Goal: Find specific page/section: Find specific page/section

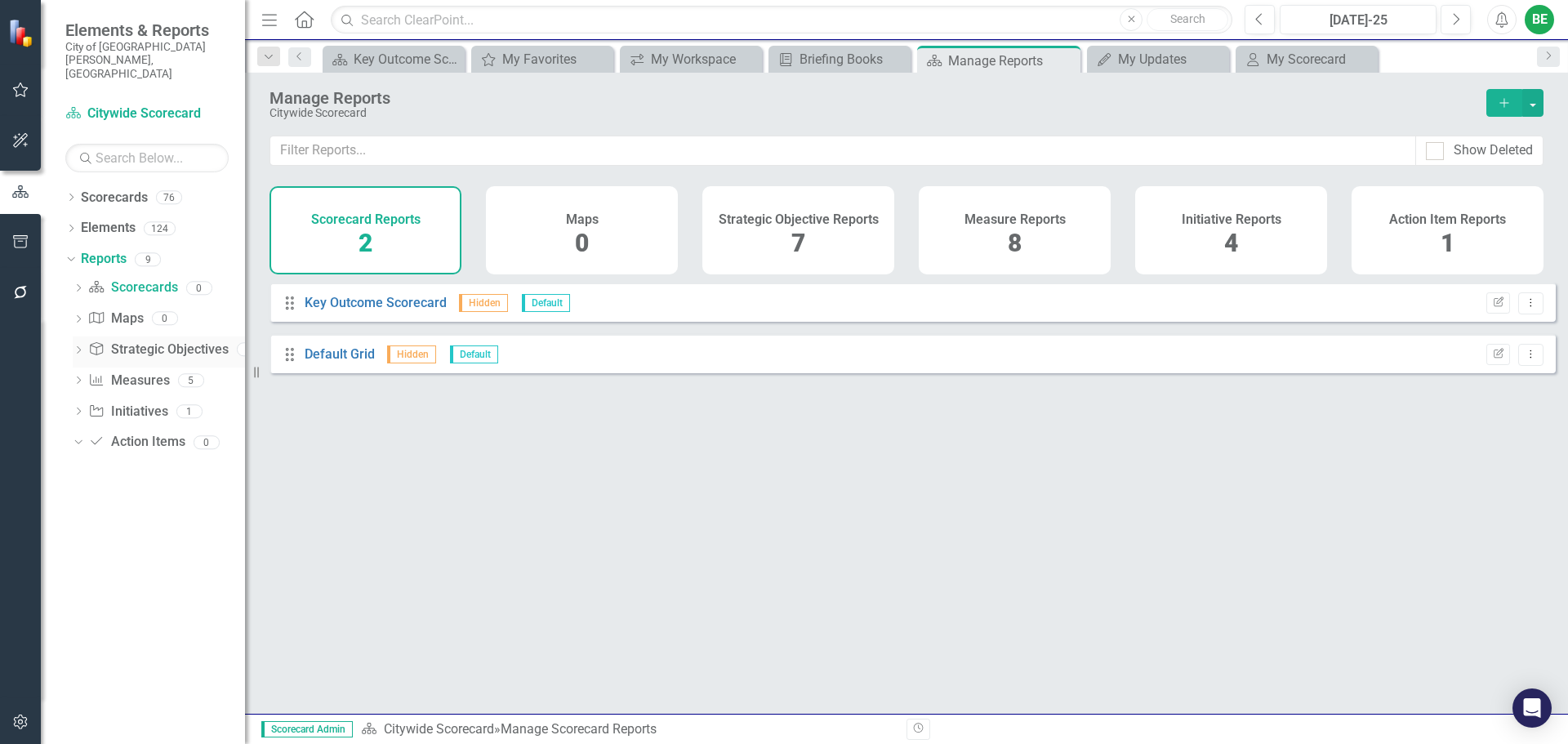
click at [172, 341] on link "Strategic Objective Strategic Objectives" at bounding box center [158, 350] width 140 height 19
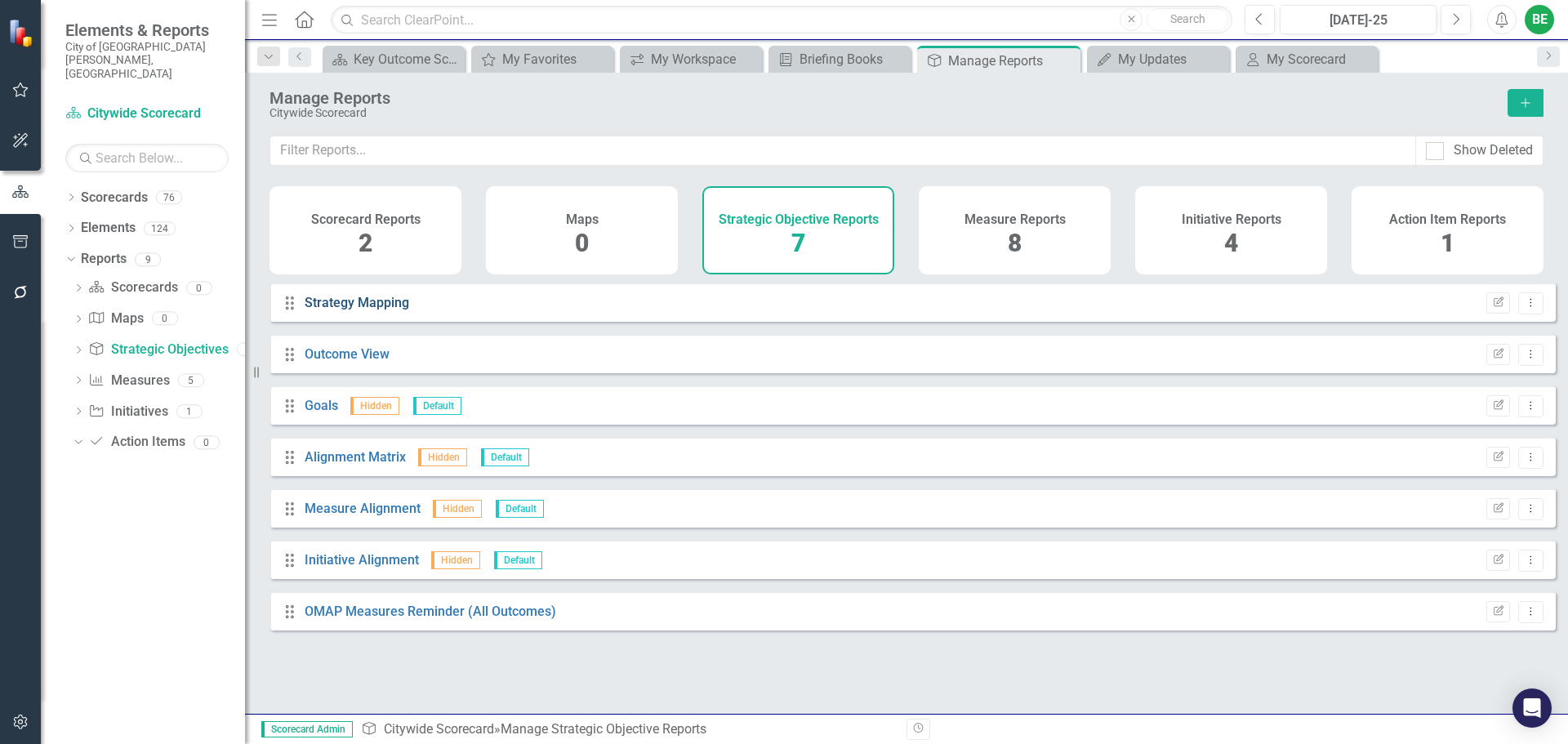
click at [322, 310] on link "Strategy Mapping" at bounding box center [357, 303] width 104 height 16
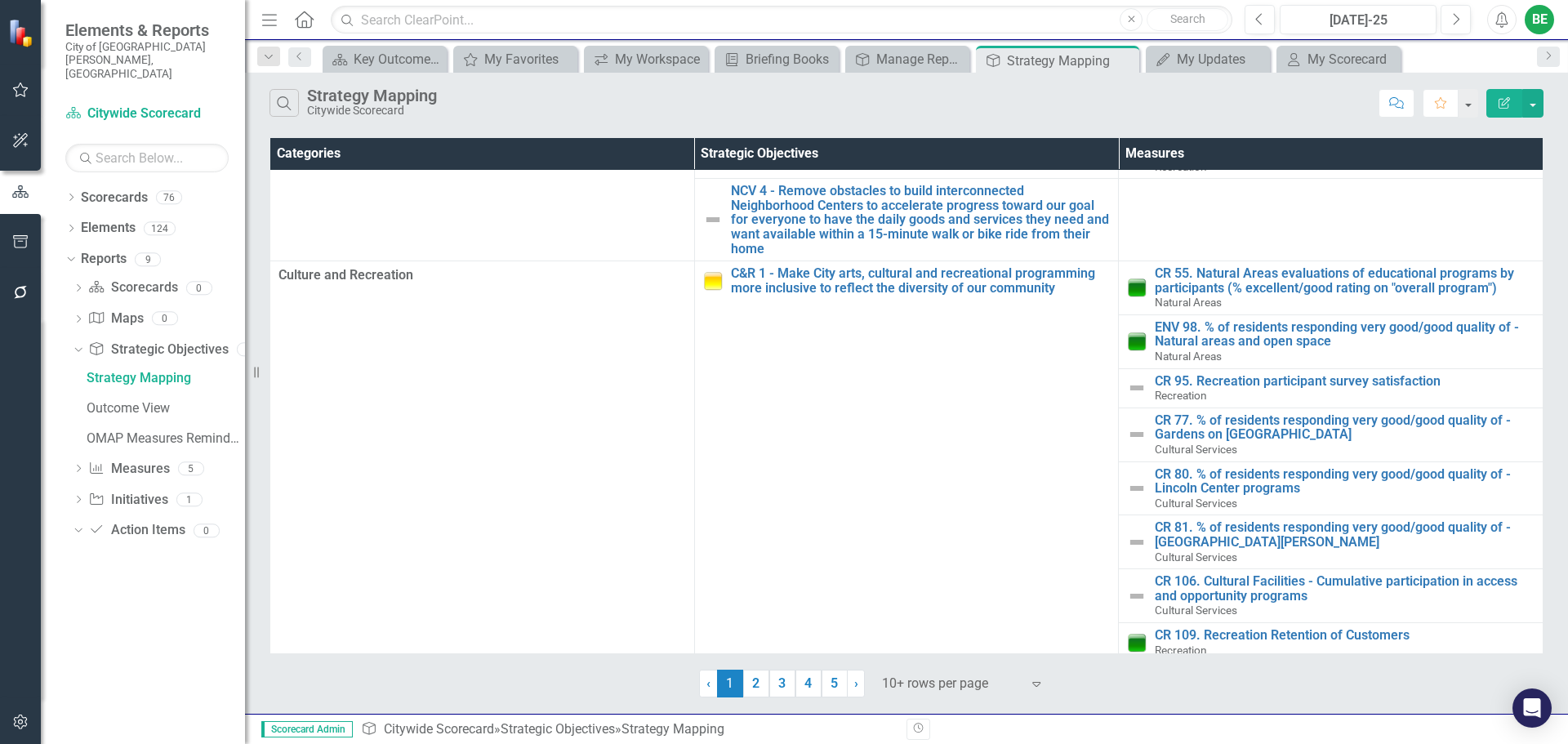
scroll to position [477, 0]
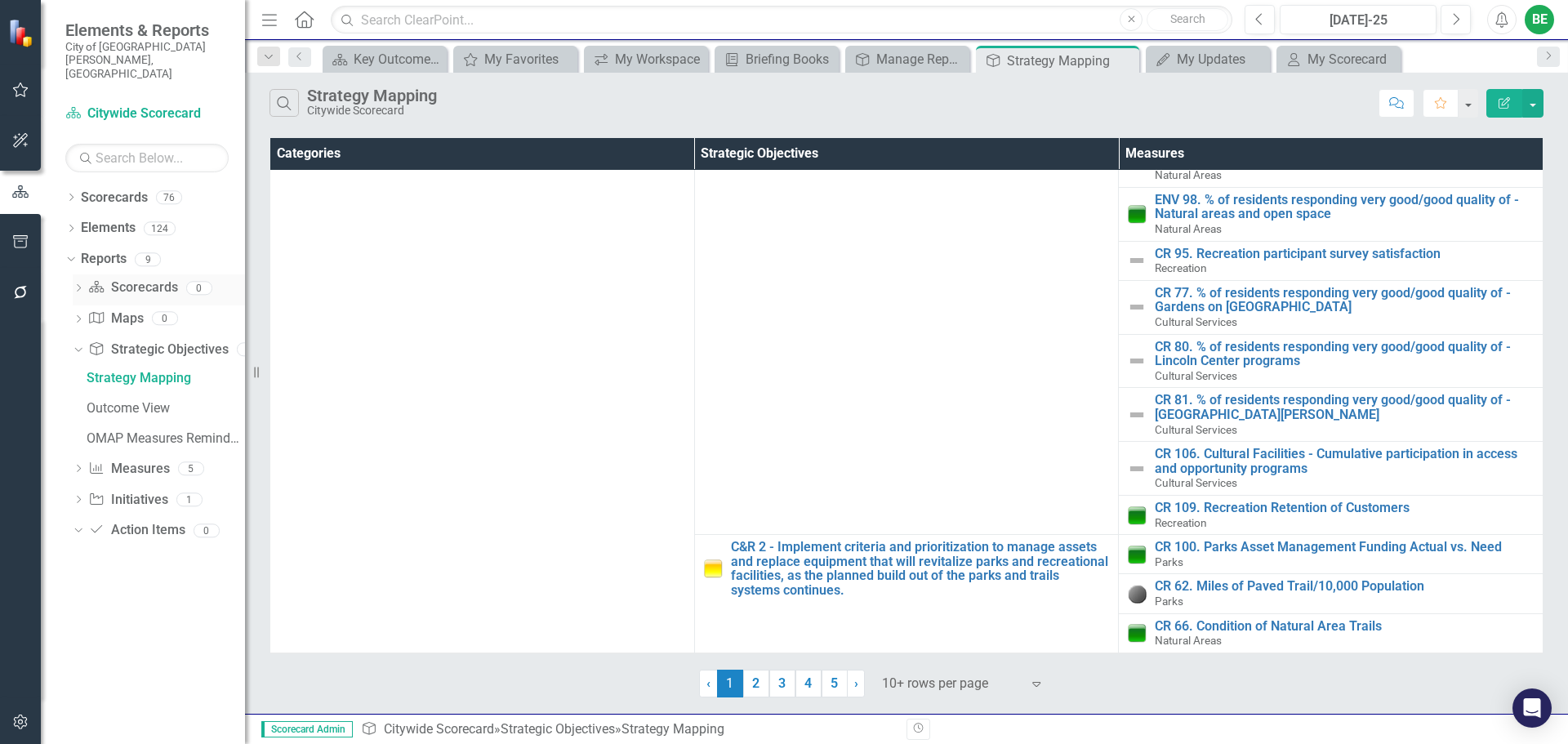
click at [80, 285] on icon "Dropdown" at bounding box center [78, 289] width 12 height 9
click at [78, 281] on icon "Dropdown" at bounding box center [76, 287] width 9 height 12
click at [143, 278] on link "Scorecard Scorecards" at bounding box center [133, 287] width 89 height 19
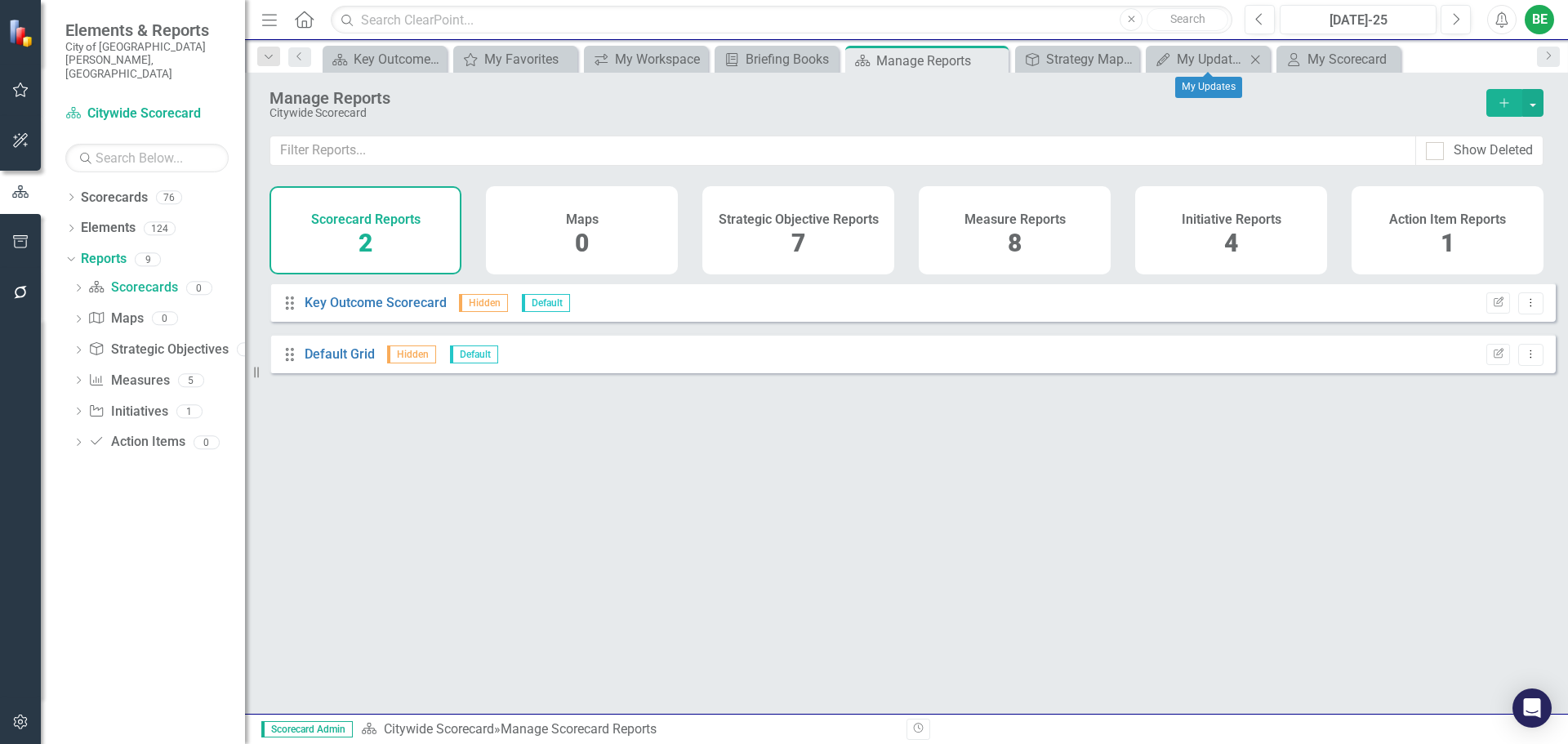
click at [1250, 62] on icon "Close" at bounding box center [1255, 59] width 16 height 13
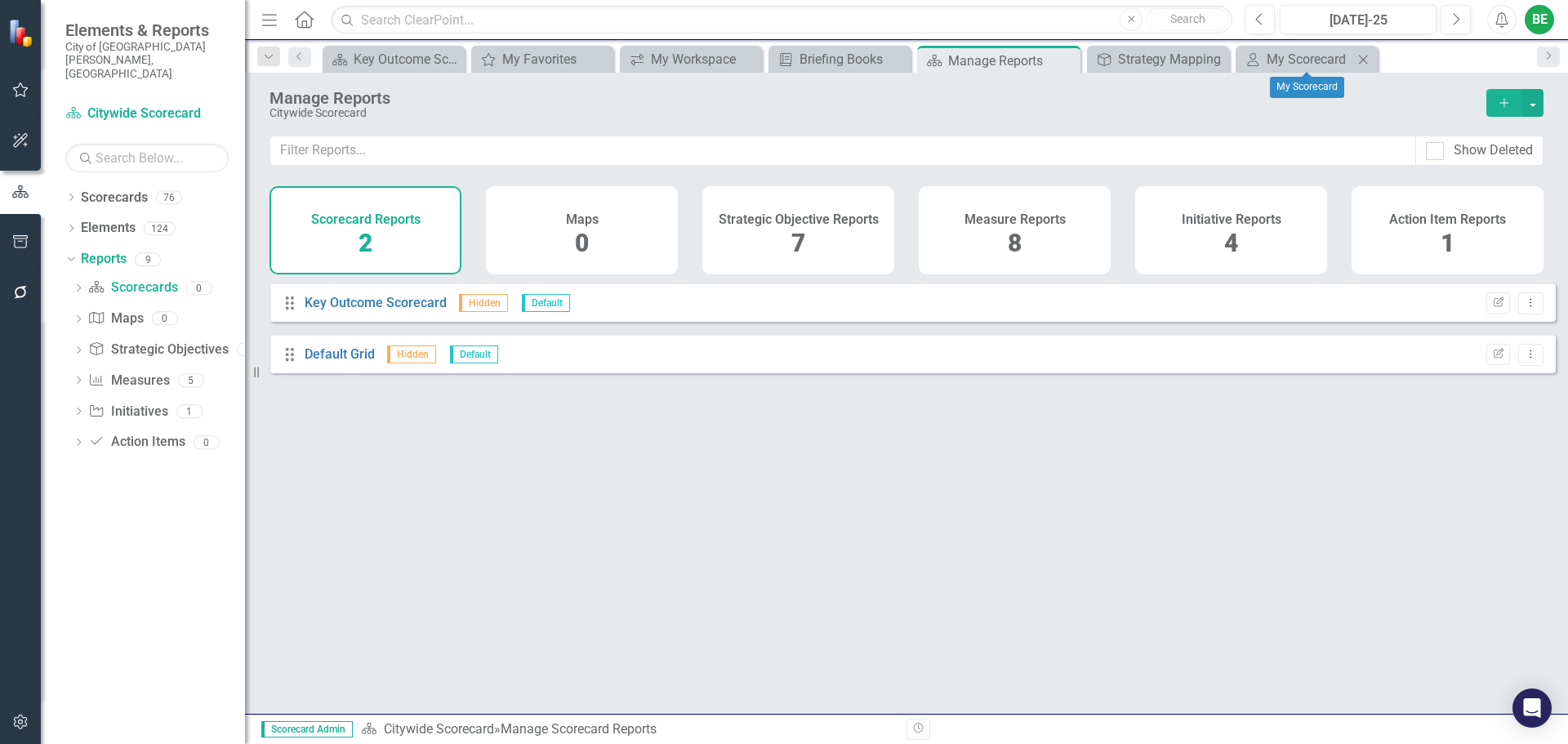
click at [1364, 56] on icon "Close" at bounding box center [1362, 59] width 16 height 13
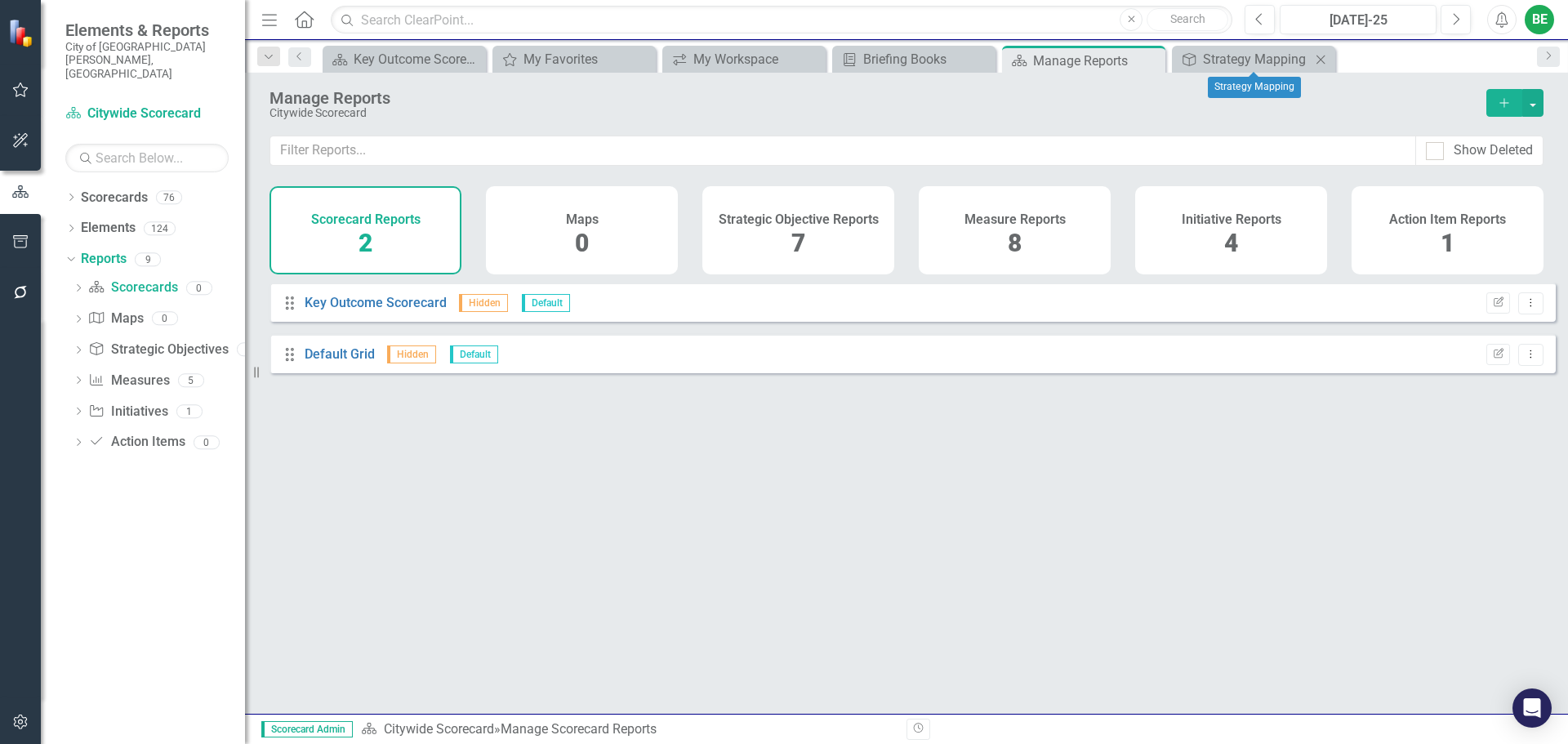
click at [1319, 58] on icon "Close" at bounding box center [1321, 59] width 16 height 13
click at [991, 217] on h4 "Measure Reports" at bounding box center [1015, 220] width 101 height 15
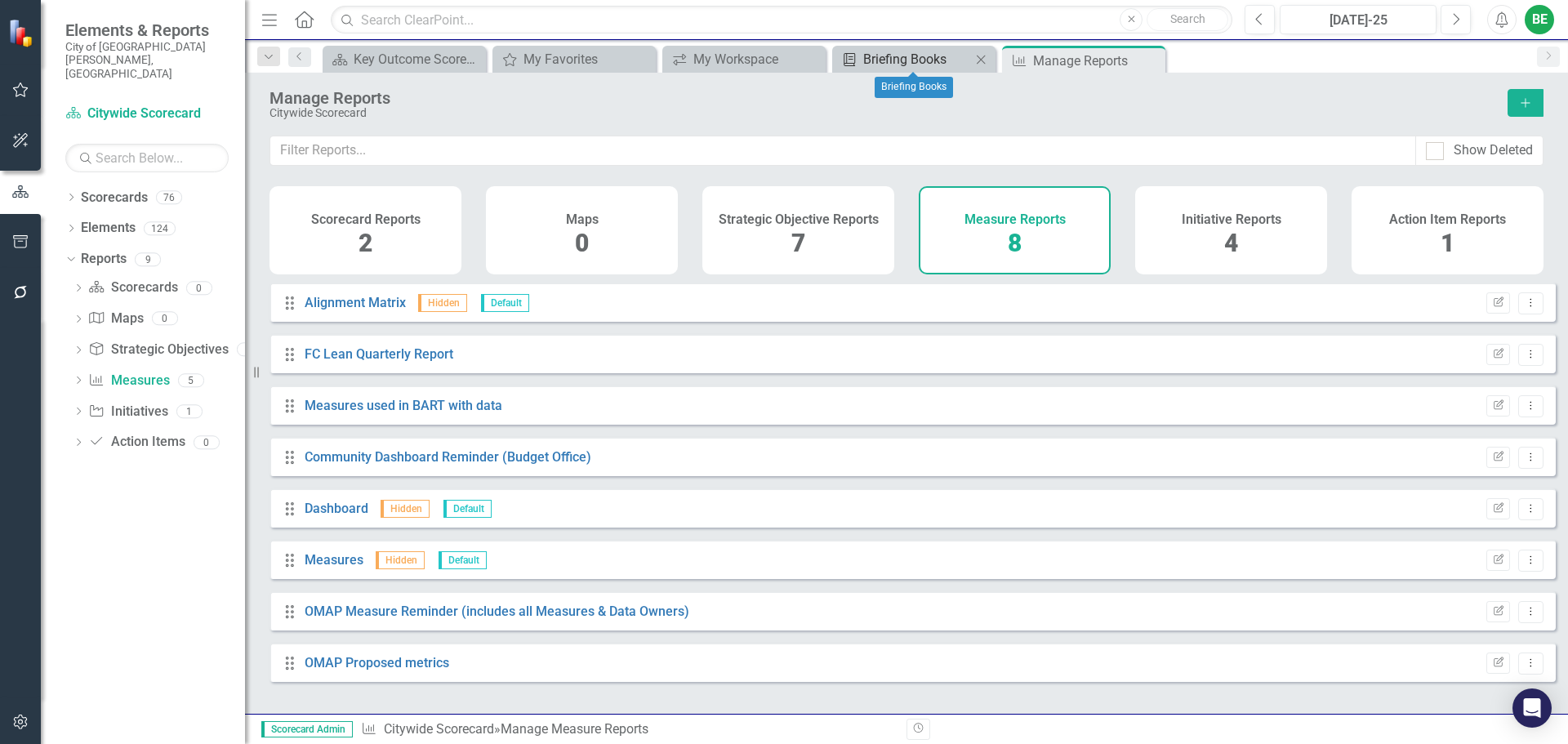
click at [877, 53] on div "Briefing Books" at bounding box center [917, 59] width 107 height 21
